Goal: Task Accomplishment & Management: Use online tool/utility

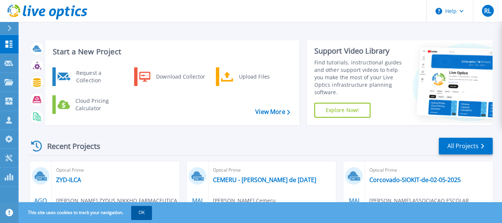
click at [141, 212] on button "OK" at bounding box center [141, 211] width 21 height 13
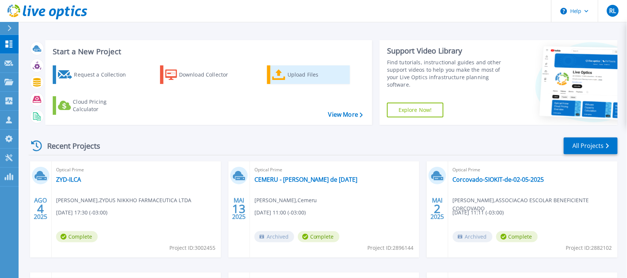
click at [298, 75] on div "Upload Files" at bounding box center [317, 74] width 59 height 15
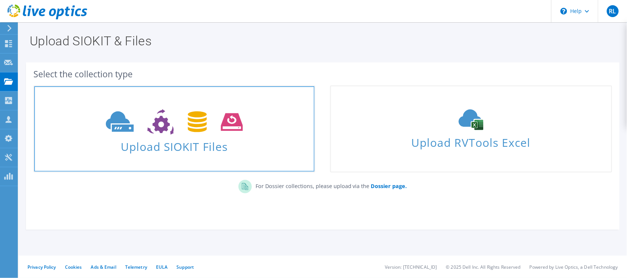
click at [190, 135] on span at bounding box center [174, 121] width 280 height 31
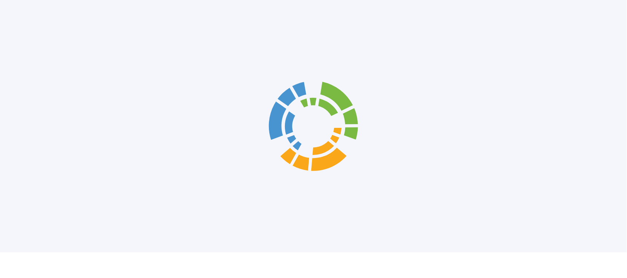
scroll to position [17, 0]
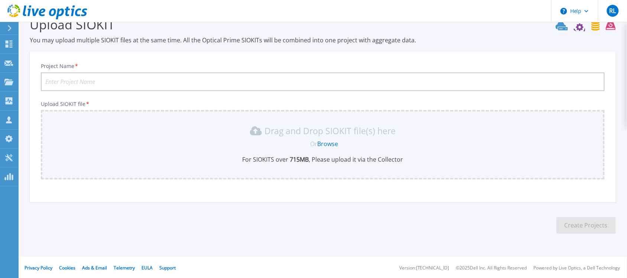
click at [168, 82] on input "Project Name *" at bounding box center [323, 81] width 564 height 19
type input "Siokit - [DATE]"
click at [331, 142] on link "Browse" at bounding box center [328, 144] width 21 height 8
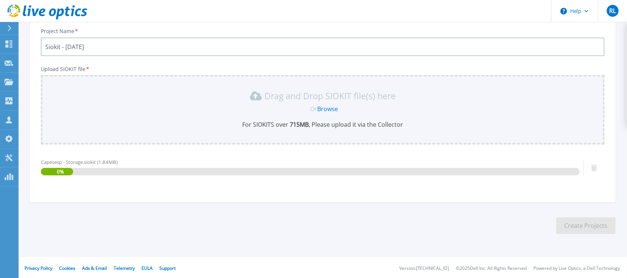
scroll to position [52, 0]
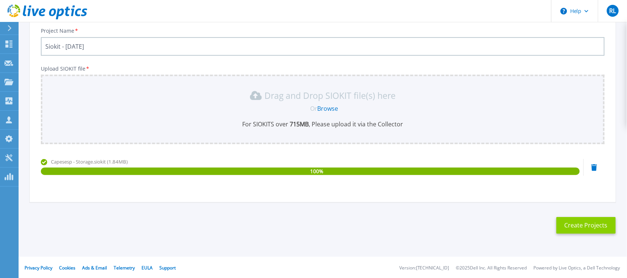
click at [588, 224] on button "Create Projects" at bounding box center [585, 225] width 59 height 17
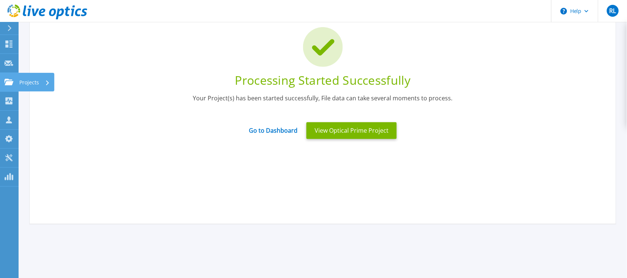
click at [9, 80] on icon at bounding box center [8, 82] width 9 height 6
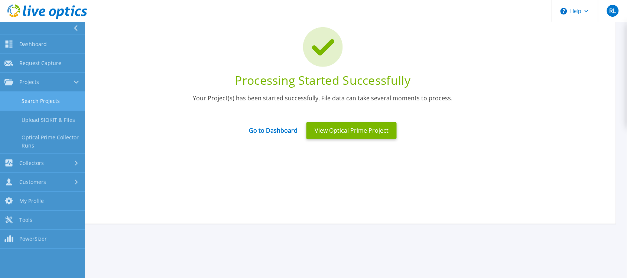
click at [41, 101] on link "Search Projects" at bounding box center [42, 101] width 85 height 19
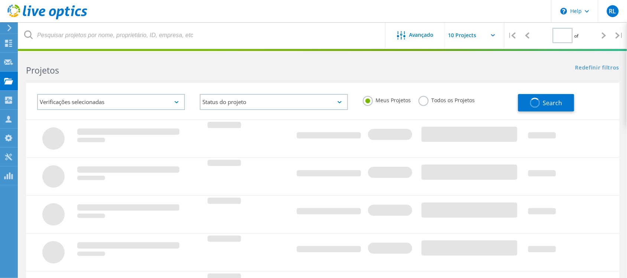
type input "1"
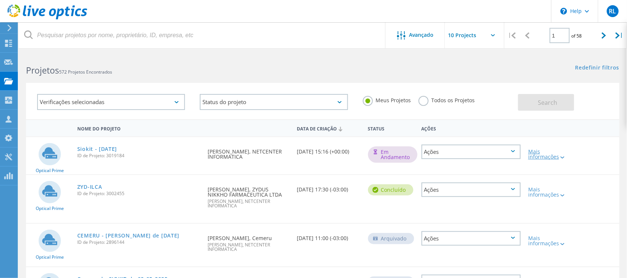
drag, startPoint x: 101, startPoint y: 147, endPoint x: 539, endPoint y: 153, distance: 438.0
click at [539, 153] on div "Mais informações" at bounding box center [548, 154] width 40 height 10
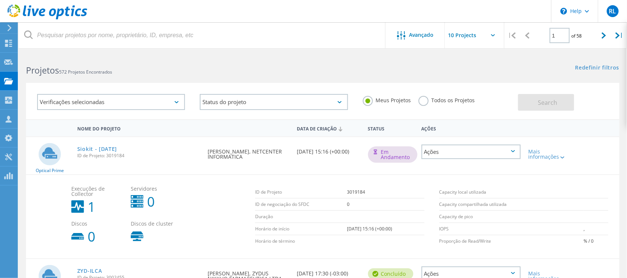
click at [513, 151] on icon at bounding box center [513, 151] width 4 height 2
click at [546, 151] on div "Mais informações" at bounding box center [548, 154] width 40 height 10
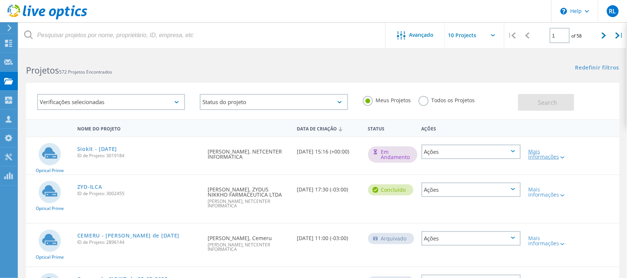
click at [541, 153] on div "Mais informações" at bounding box center [548, 154] width 40 height 10
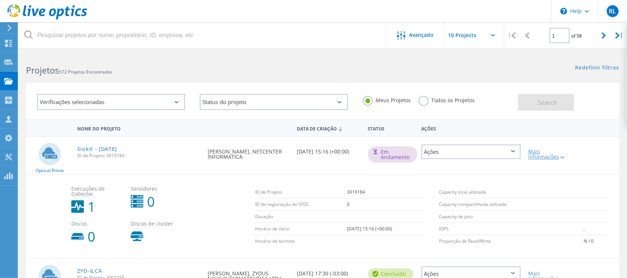
click at [541, 153] on div "Mais informações" at bounding box center [548, 154] width 40 height 10
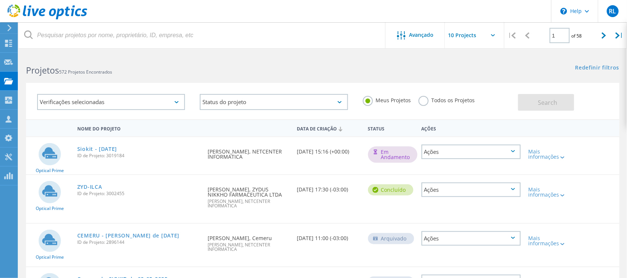
click at [515, 150] on icon at bounding box center [513, 151] width 4 height 2
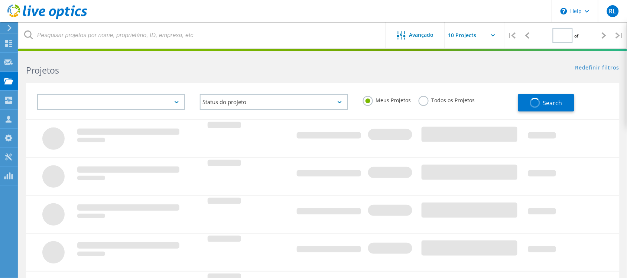
type input "1"
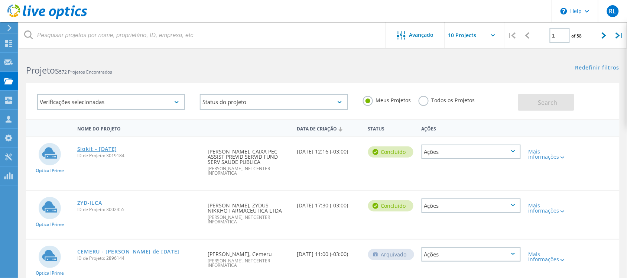
click at [102, 149] on link "Siokit - [DATE]" at bounding box center [97, 148] width 40 height 5
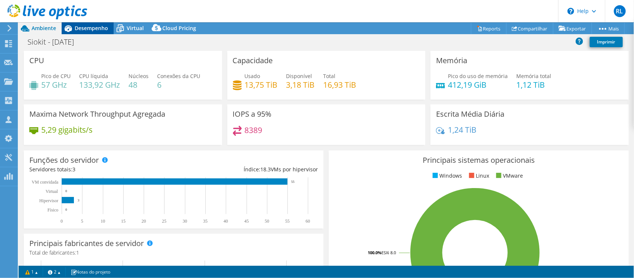
select select "USD"
click at [87, 26] on span "Desempenho" at bounding box center [91, 28] width 33 height 7
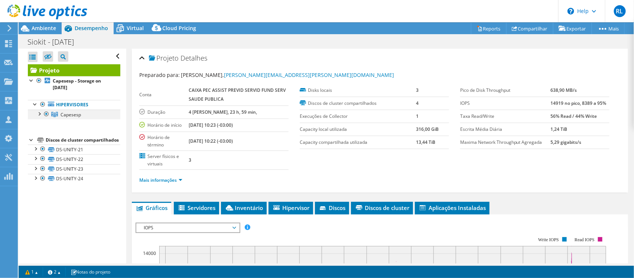
click at [40, 114] on div at bounding box center [38, 113] width 7 height 7
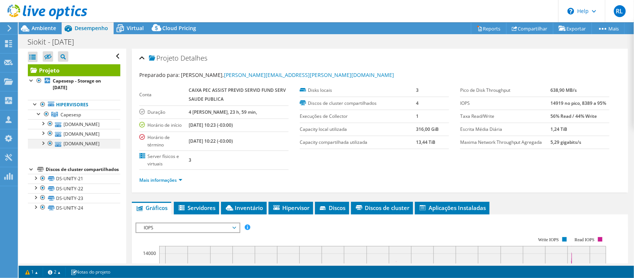
click at [43, 144] on div at bounding box center [42, 142] width 7 height 7
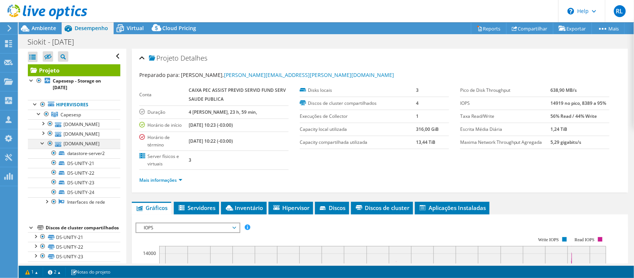
click at [43, 144] on div at bounding box center [42, 142] width 7 height 7
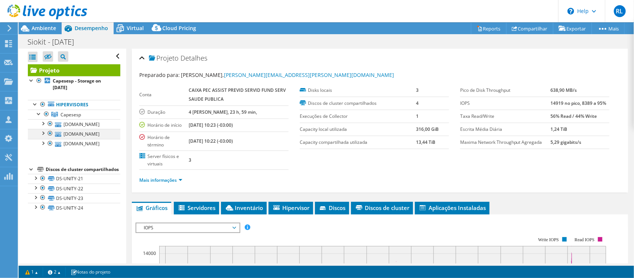
click at [43, 133] on div at bounding box center [42, 132] width 7 height 7
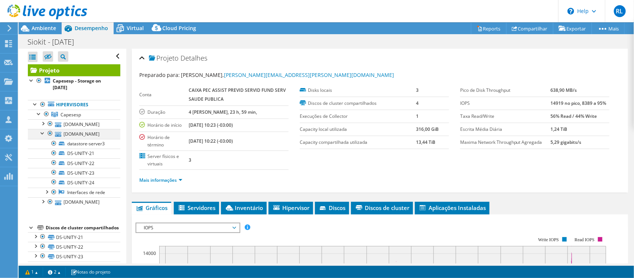
click at [43, 133] on div at bounding box center [42, 132] width 7 height 7
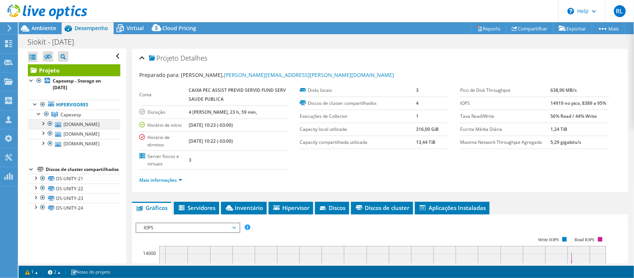
click at [43, 123] on div at bounding box center [42, 122] width 7 height 7
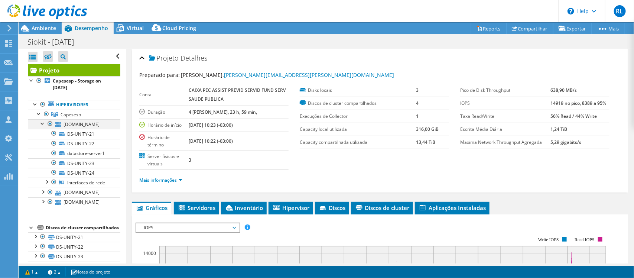
click at [43, 123] on div at bounding box center [42, 122] width 7 height 7
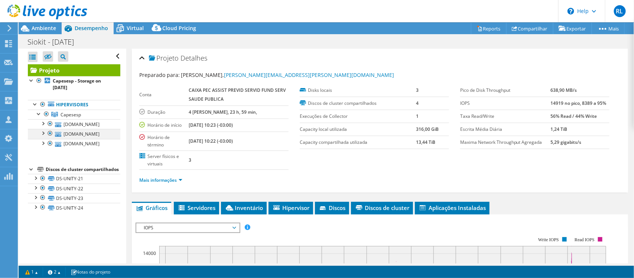
click at [43, 134] on div at bounding box center [42, 132] width 7 height 7
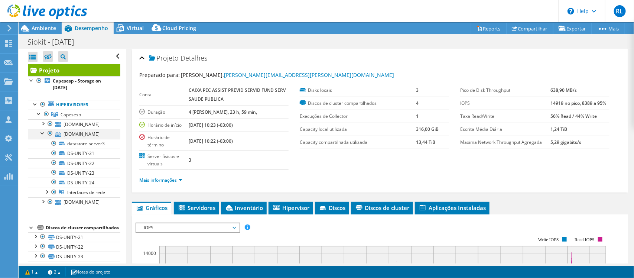
click at [43, 134] on div at bounding box center [42, 132] width 7 height 7
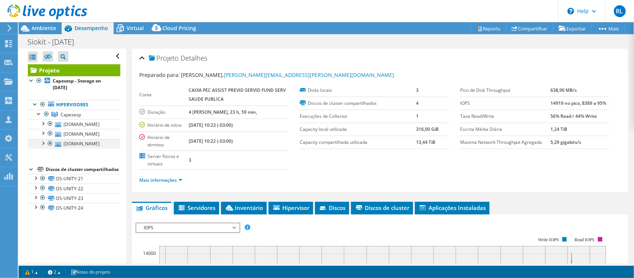
click at [41, 144] on div at bounding box center [42, 142] width 7 height 7
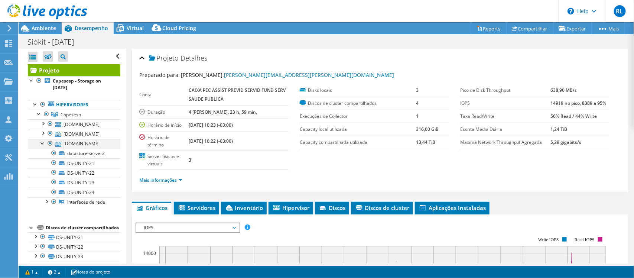
click at [42, 144] on div at bounding box center [42, 142] width 7 height 7
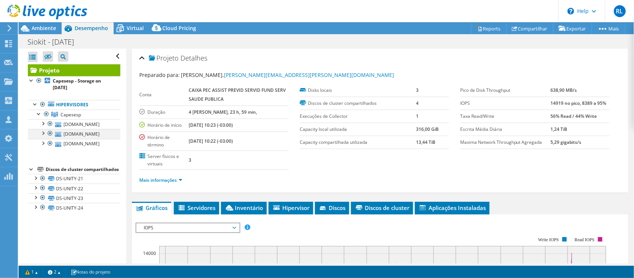
click at [42, 134] on div at bounding box center [42, 132] width 7 height 7
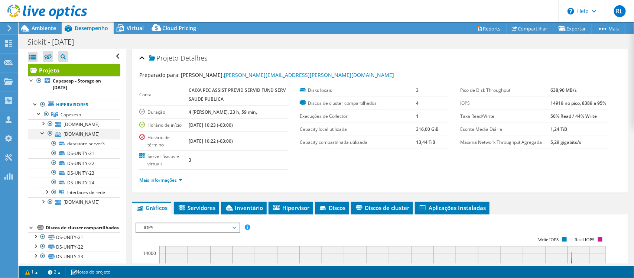
click at [42, 134] on div at bounding box center [42, 132] width 7 height 7
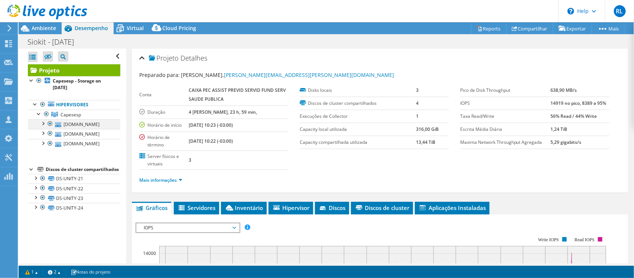
click at [43, 123] on div at bounding box center [42, 122] width 7 height 7
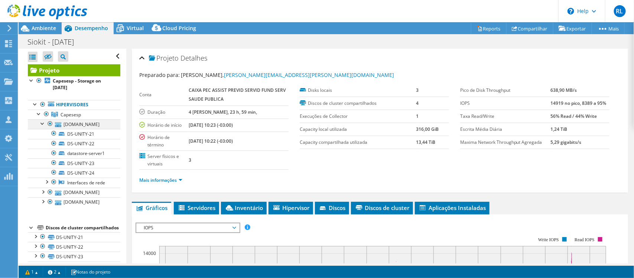
click at [43, 123] on div at bounding box center [42, 122] width 7 height 7
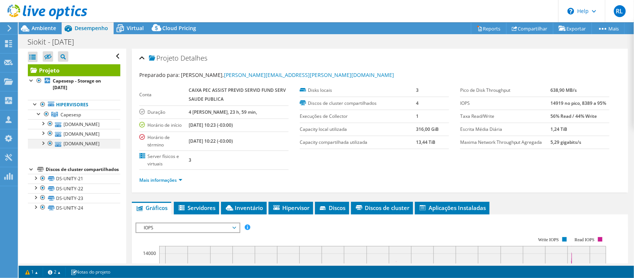
click at [43, 143] on div at bounding box center [42, 142] width 7 height 7
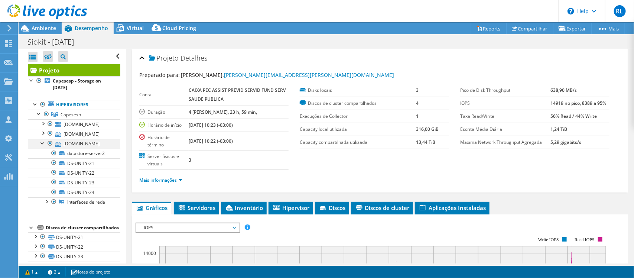
click at [43, 143] on div at bounding box center [42, 142] width 7 height 7
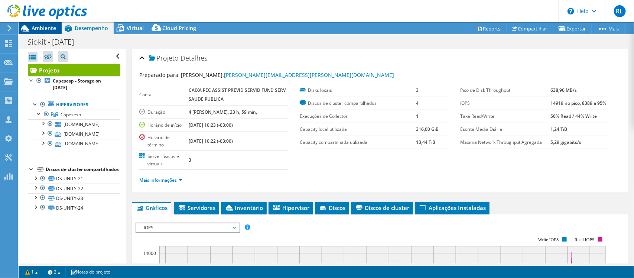
click at [43, 28] on span "Ambiente" at bounding box center [44, 28] width 25 height 7
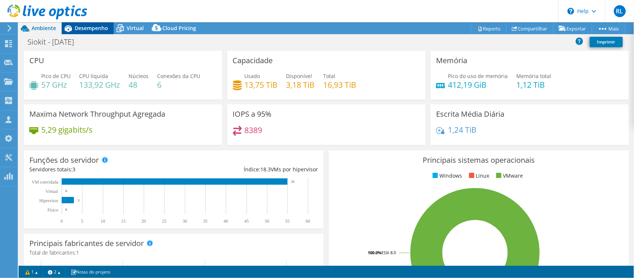
click at [92, 27] on span "Desempenho" at bounding box center [91, 28] width 33 height 7
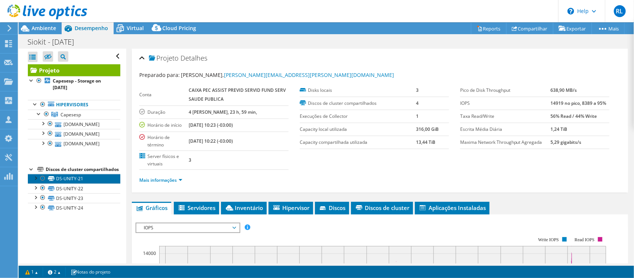
click at [67, 184] on link "DS-UNITY-21" at bounding box center [74, 179] width 93 height 10
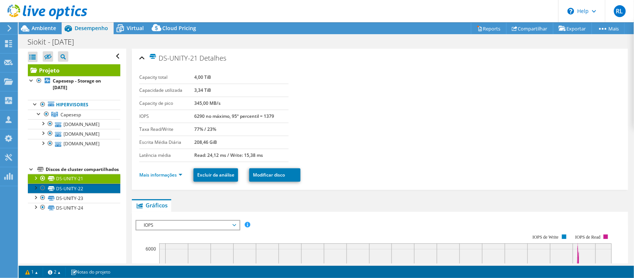
click at [71, 193] on link "DS-UNITY-22" at bounding box center [74, 189] width 93 height 10
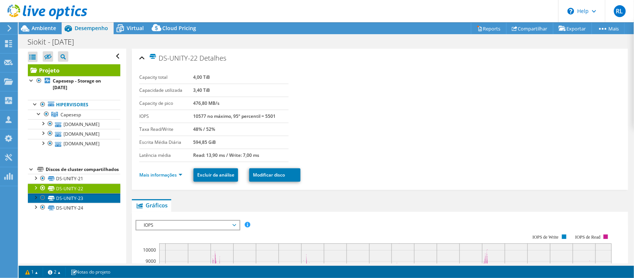
click at [67, 203] on link "DS-UNITY-23" at bounding box center [74, 198] width 93 height 10
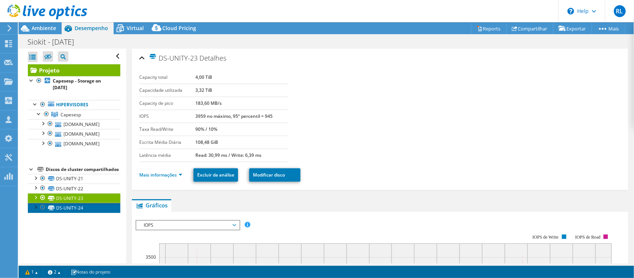
click at [64, 212] on link "DS-UNITY-24" at bounding box center [74, 208] width 93 height 10
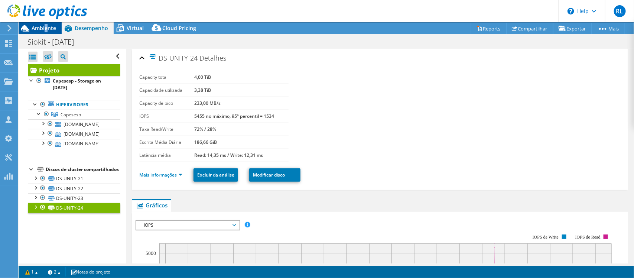
click at [46, 26] on span "Ambiente" at bounding box center [44, 28] width 25 height 7
